Goal: Go to known website: Access a specific website the user already knows

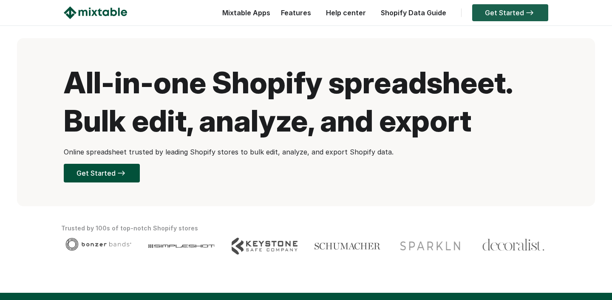
click at [517, 14] on link "Get Started" at bounding box center [510, 12] width 76 height 17
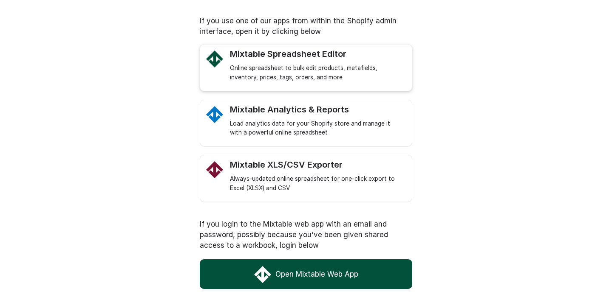
click at [364, 60] on link "Mixtable Spreadsheet Editor Online spreadsheet to bulk edit products, metafield…" at bounding box center [316, 66] width 173 height 34
click at [356, 272] on link "Open Mixtable Web App" at bounding box center [306, 275] width 212 height 30
